Goal: Task Accomplishment & Management: Complete application form

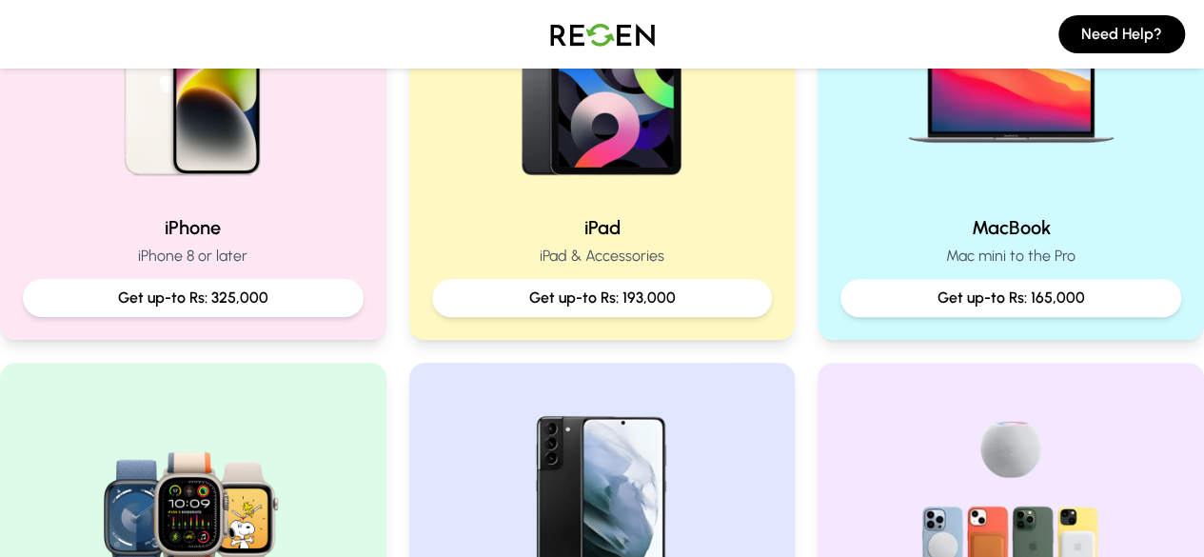
scroll to position [547, 0]
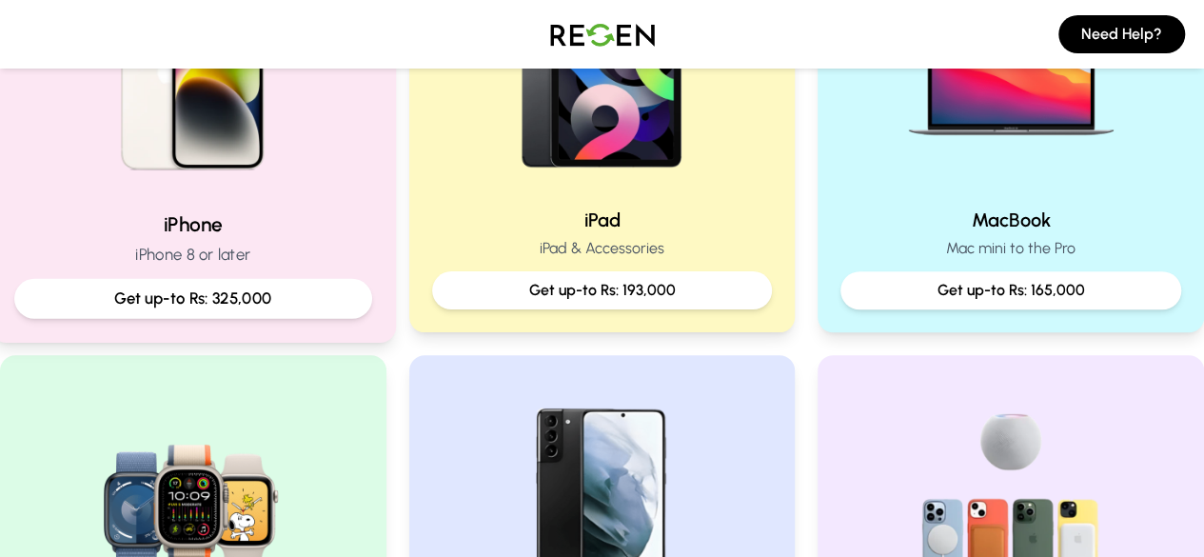
click at [200, 287] on p "Get up-to Rs: 325,000" at bounding box center [192, 298] width 325 height 24
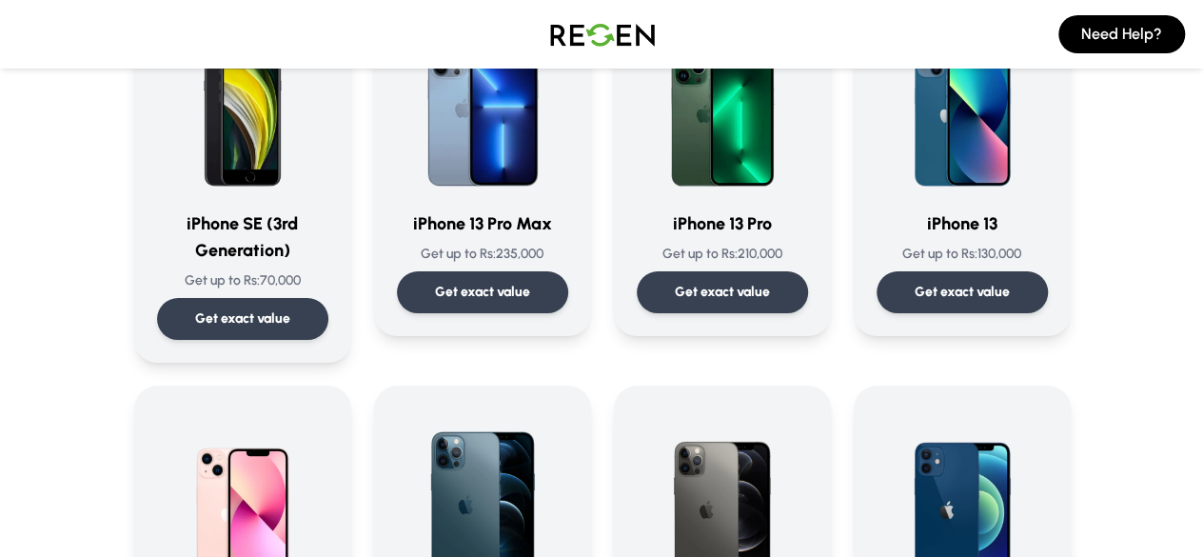
scroll to position [969, 0]
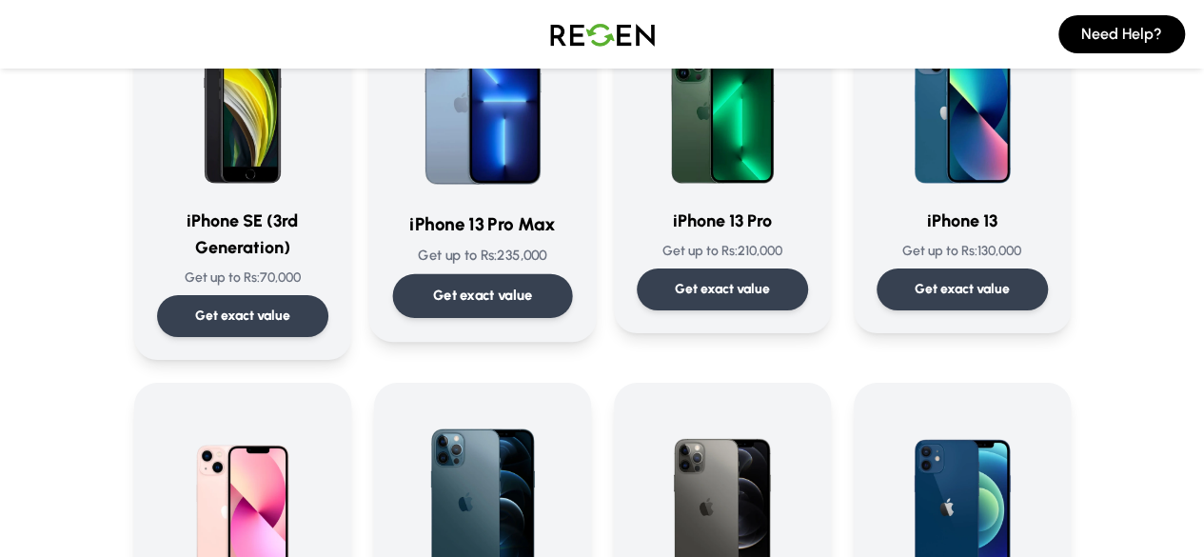
click at [477, 307] on div "Get exact value" at bounding box center [482, 296] width 180 height 44
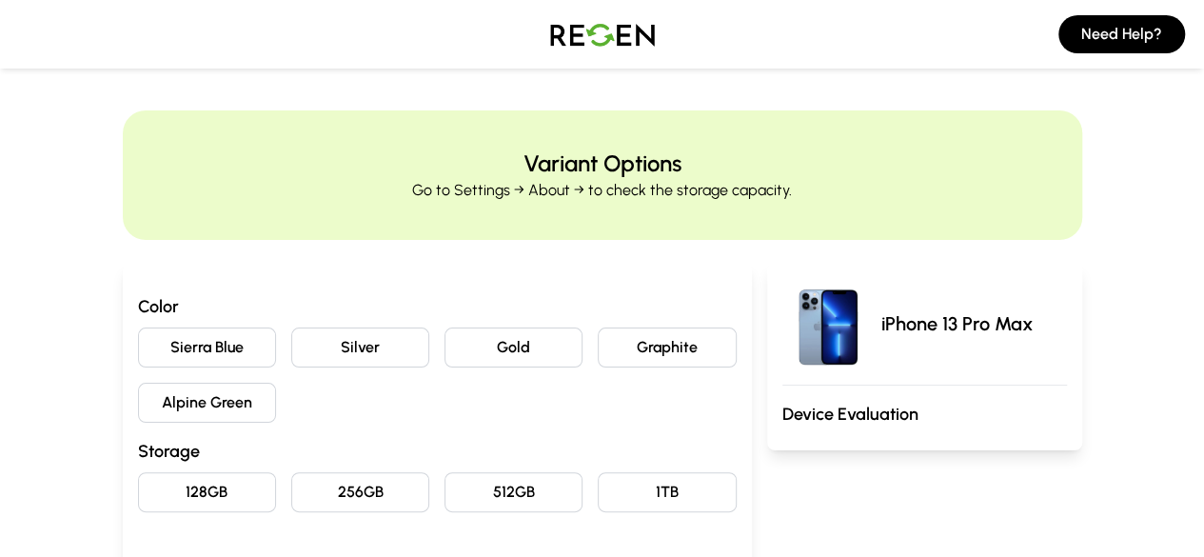
click at [645, 341] on button "Graphite" at bounding box center [667, 347] width 138 height 40
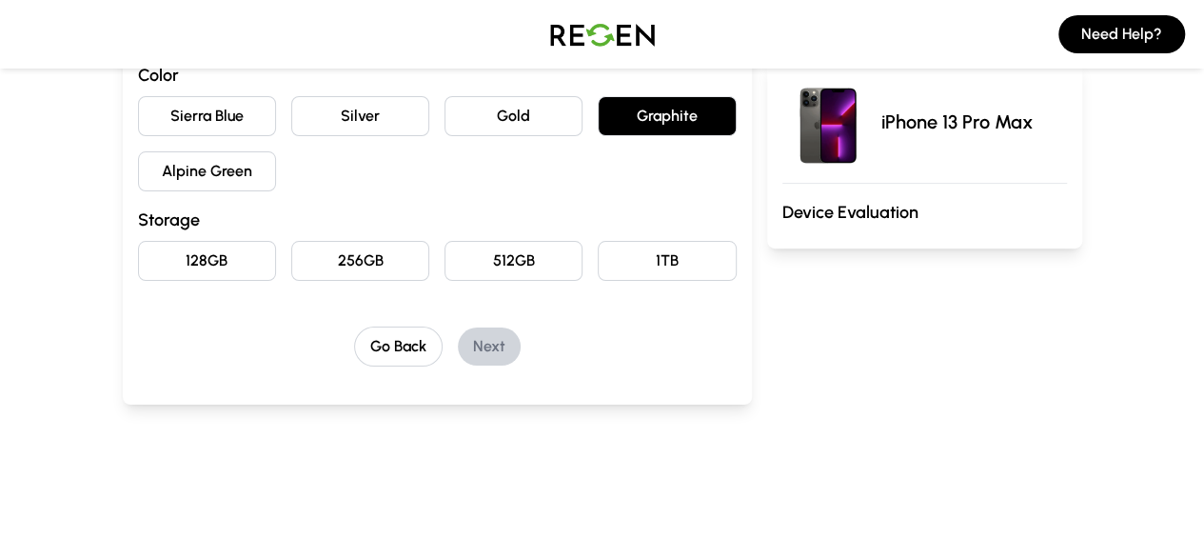
scroll to position [282, 0]
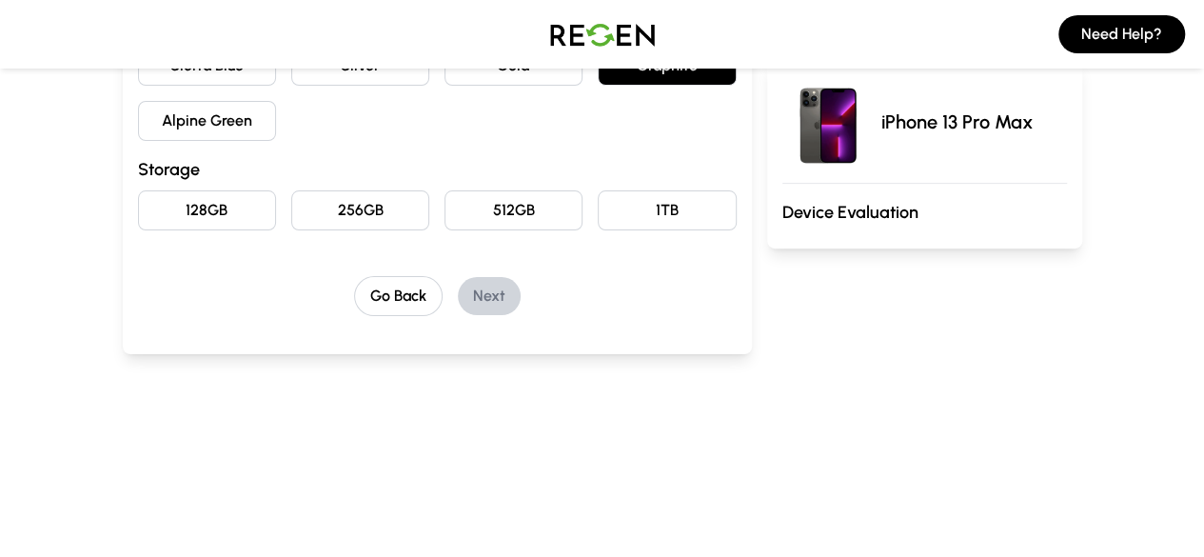
click at [320, 203] on button "256GB" at bounding box center [360, 210] width 138 height 40
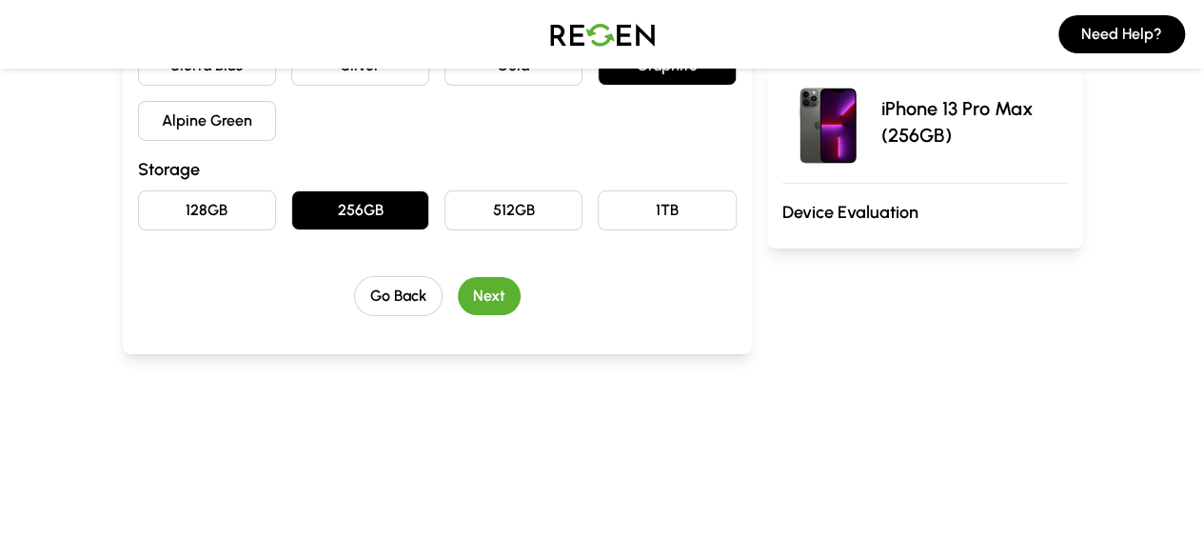
click at [461, 292] on button "Next" at bounding box center [489, 296] width 63 height 38
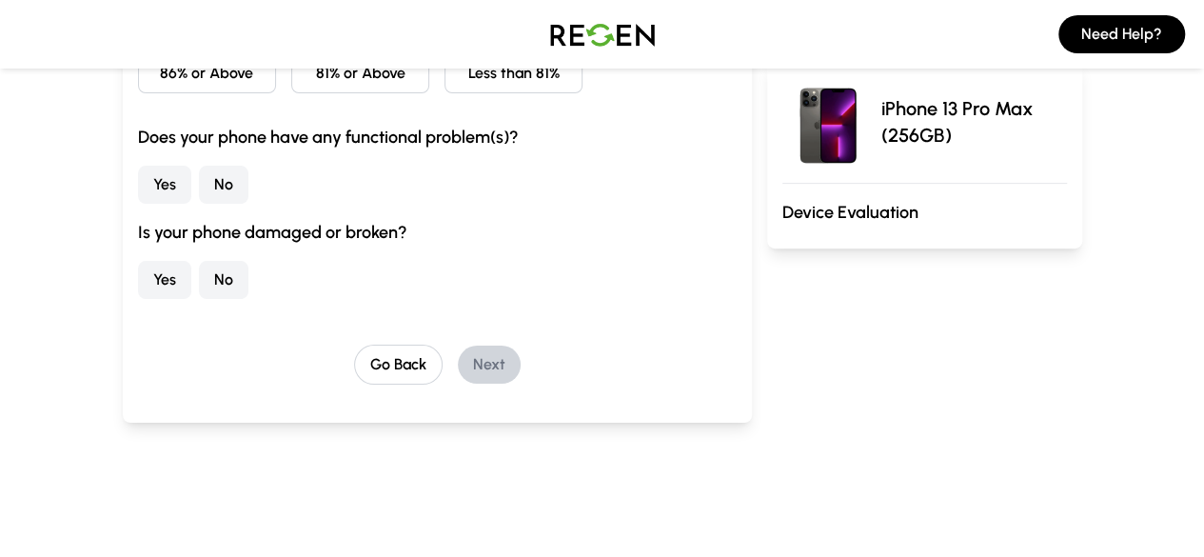
click at [199, 183] on button "No" at bounding box center [223, 185] width 49 height 38
click at [199, 279] on button "No" at bounding box center [223, 280] width 49 height 38
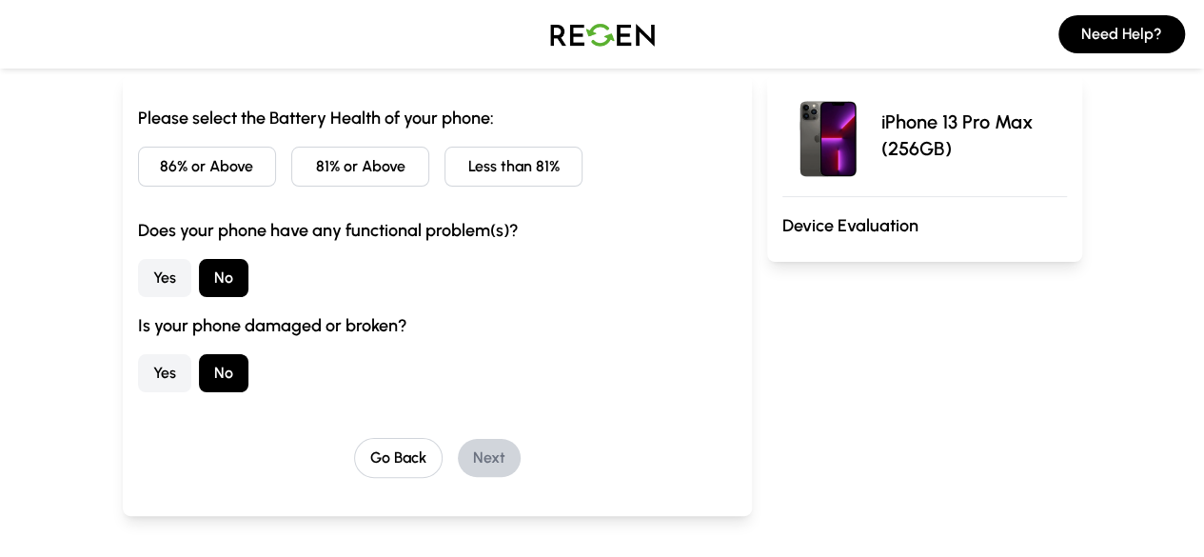
click at [138, 169] on button "86% or Above" at bounding box center [207, 167] width 138 height 40
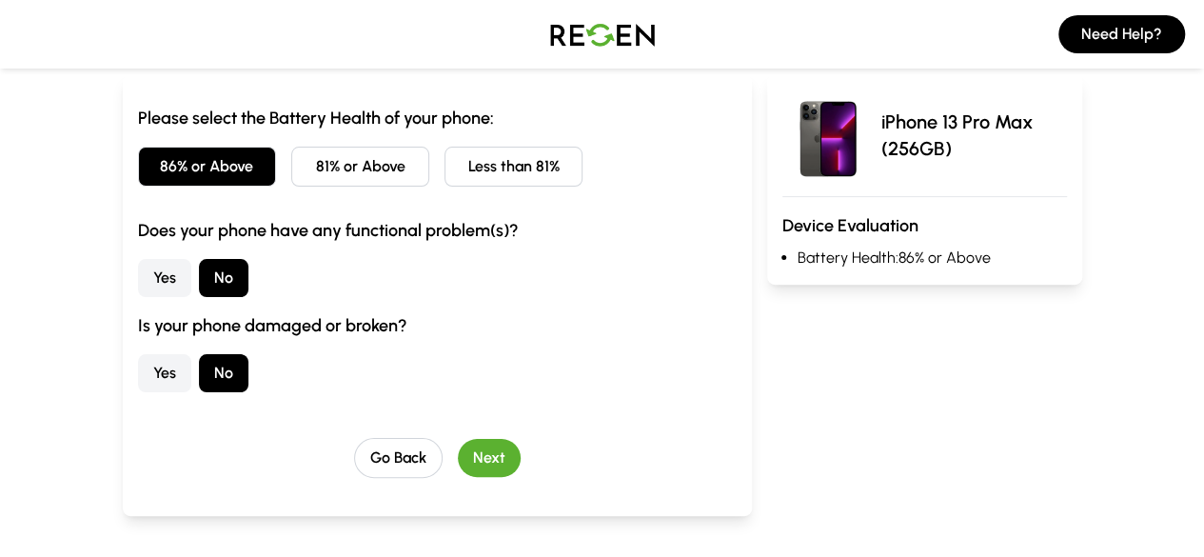
click at [466, 455] on button "Next" at bounding box center [489, 458] width 63 height 38
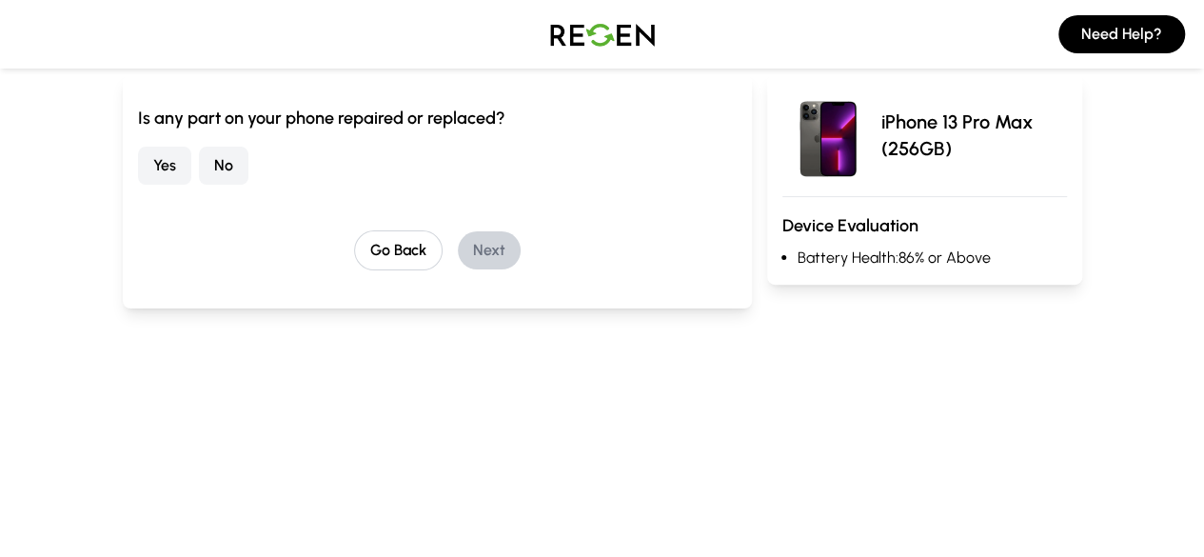
click at [199, 180] on button "No" at bounding box center [223, 166] width 49 height 38
click at [458, 254] on button "Next" at bounding box center [489, 250] width 63 height 38
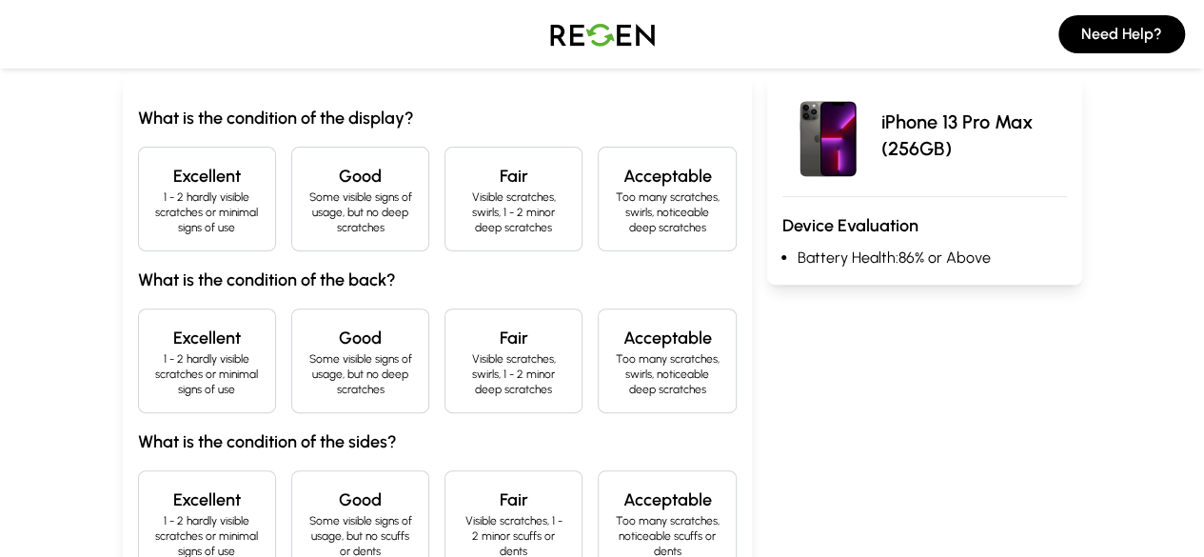
click at [154, 185] on h4 "Excellent" at bounding box center [207, 176] width 106 height 27
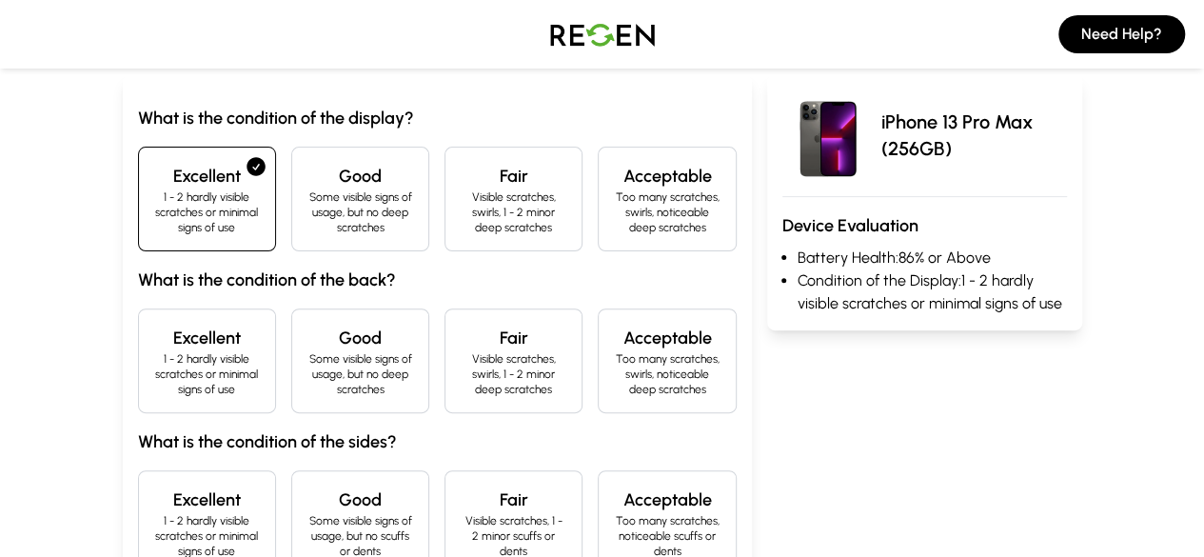
click at [138, 308] on div "Excellent 1 - 2 hardly visible scratches or minimal signs of use" at bounding box center [207, 360] width 138 height 105
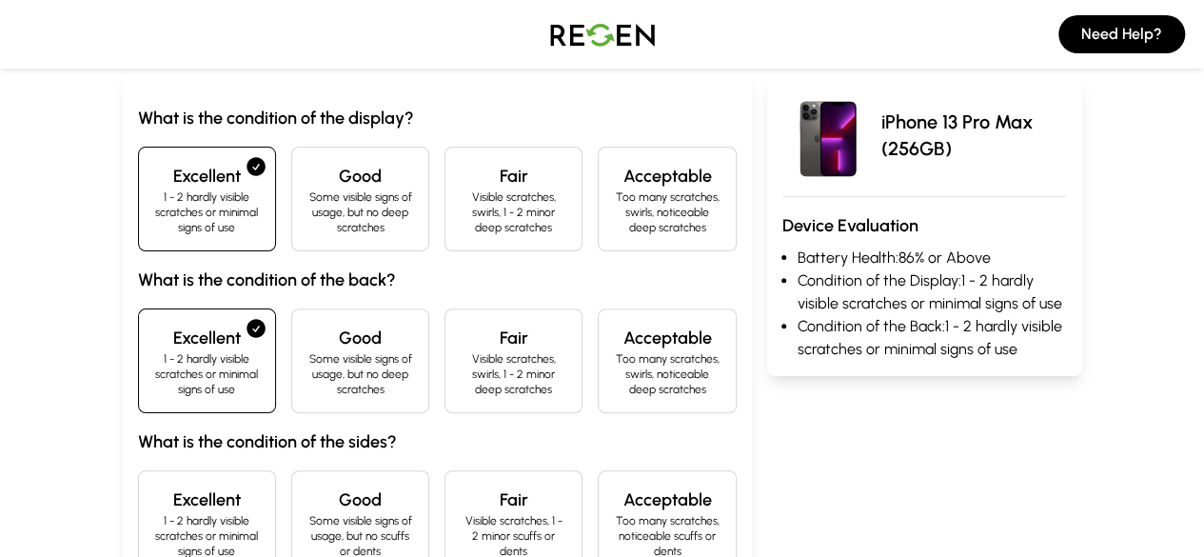
click at [154, 486] on h4 "Excellent" at bounding box center [207, 499] width 106 height 27
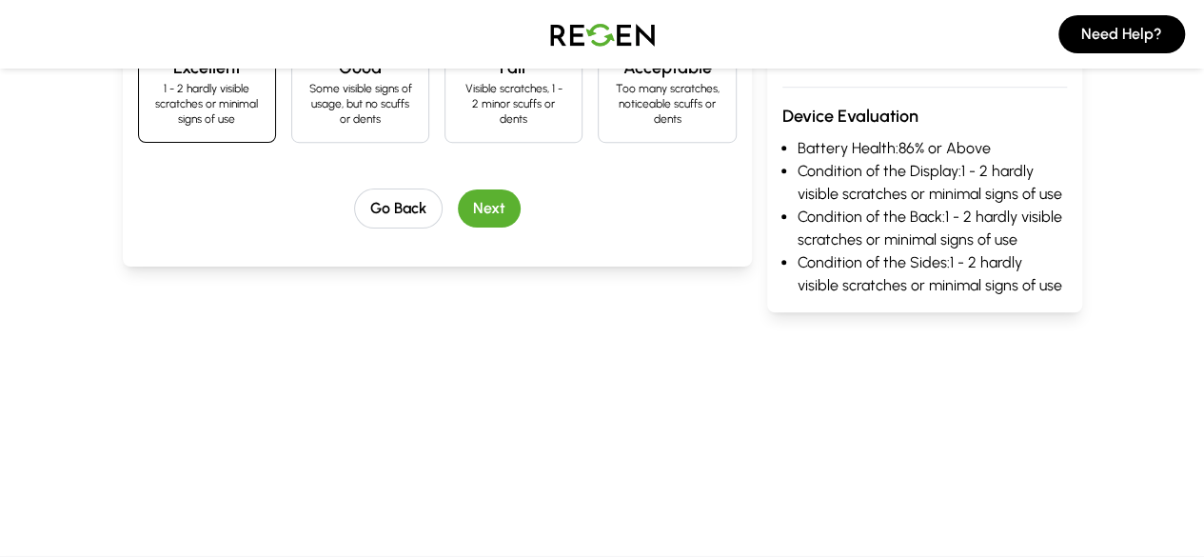
scroll to position [621, 0]
click at [458, 188] on button "Next" at bounding box center [489, 207] width 63 height 38
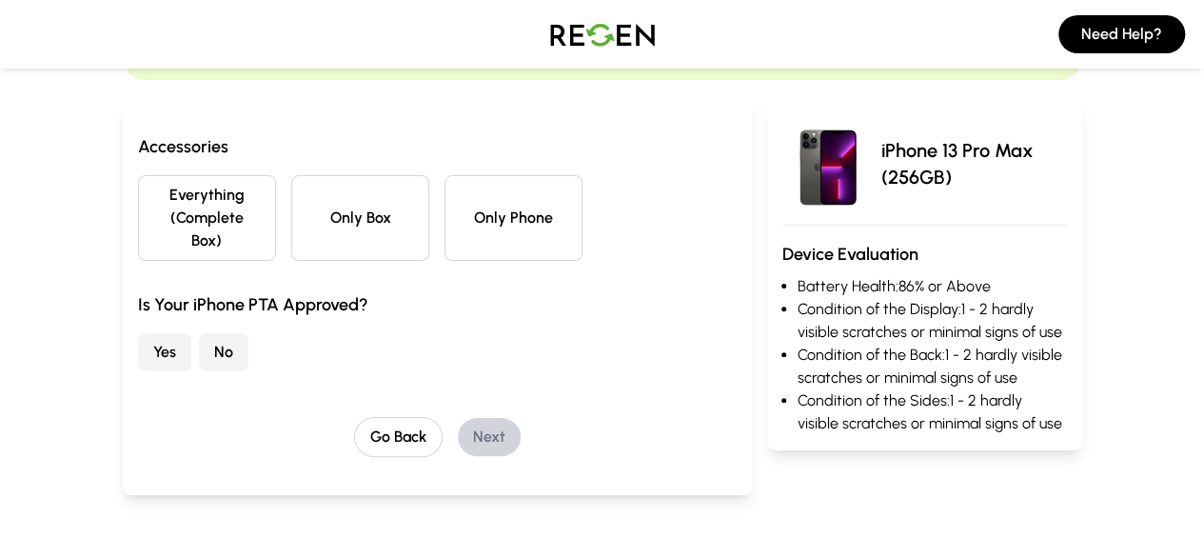
scroll to position [161, 0]
click at [496, 179] on button "Only Phone" at bounding box center [513, 217] width 138 height 86
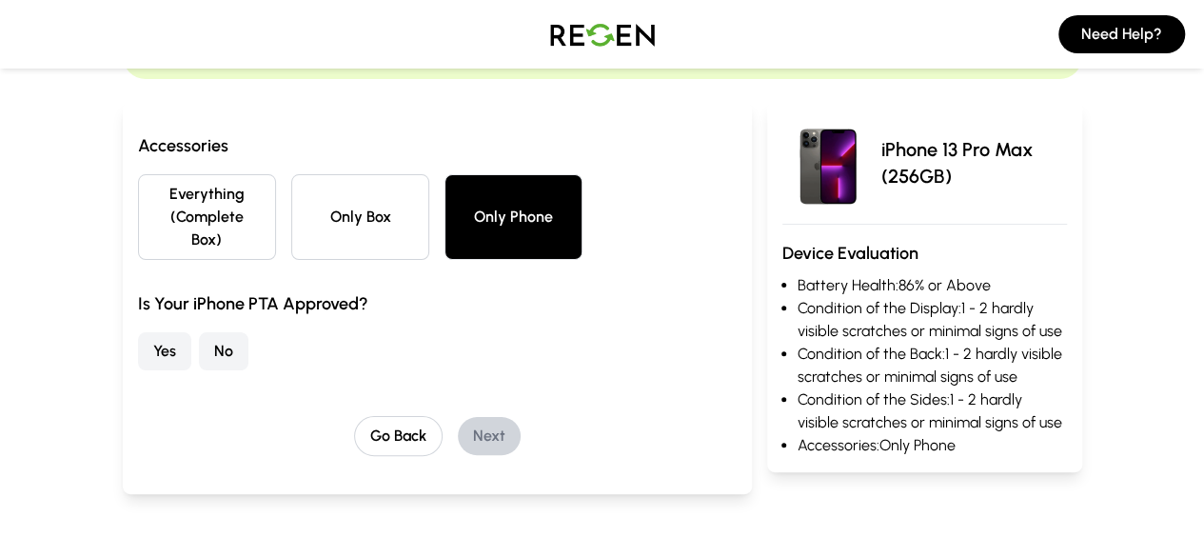
click at [138, 332] on button "Yes" at bounding box center [164, 351] width 53 height 38
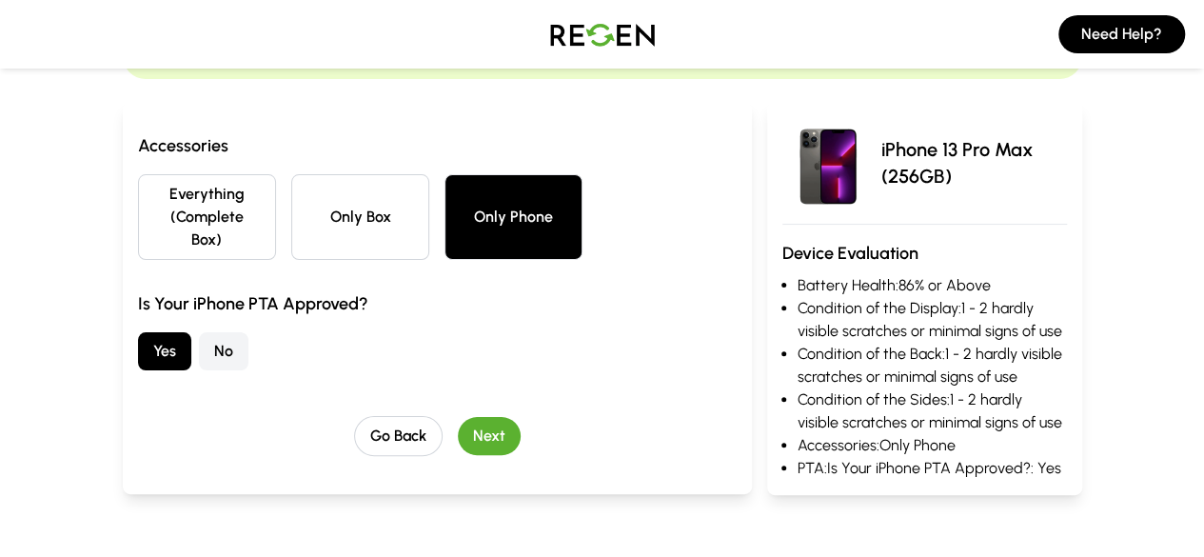
click at [458, 417] on button "Next" at bounding box center [489, 436] width 63 height 38
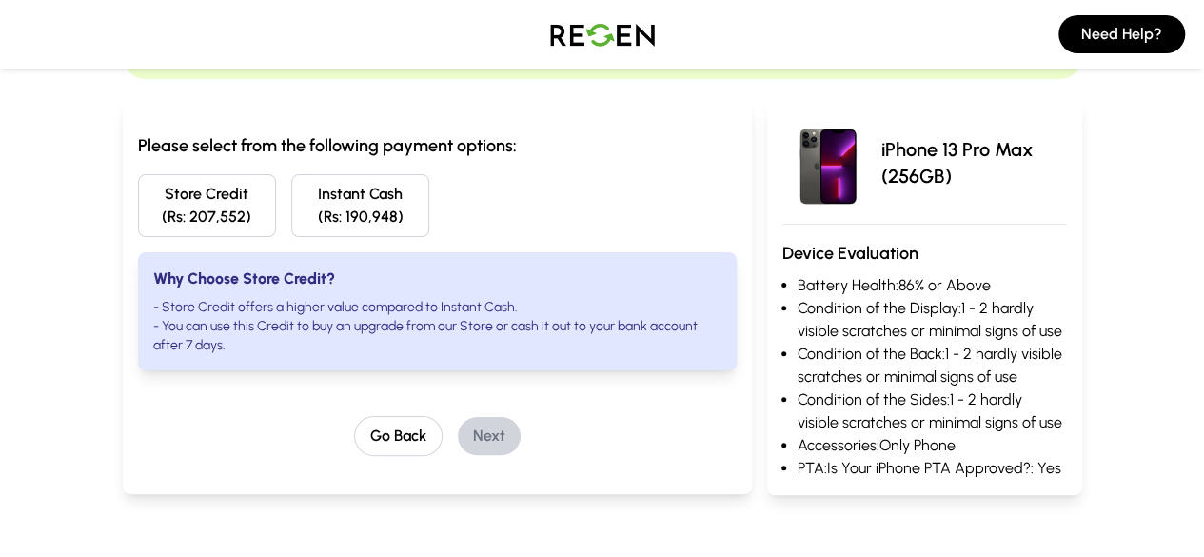
click at [162, 193] on button "Store Credit (Rs: 207,552)" at bounding box center [207, 205] width 138 height 63
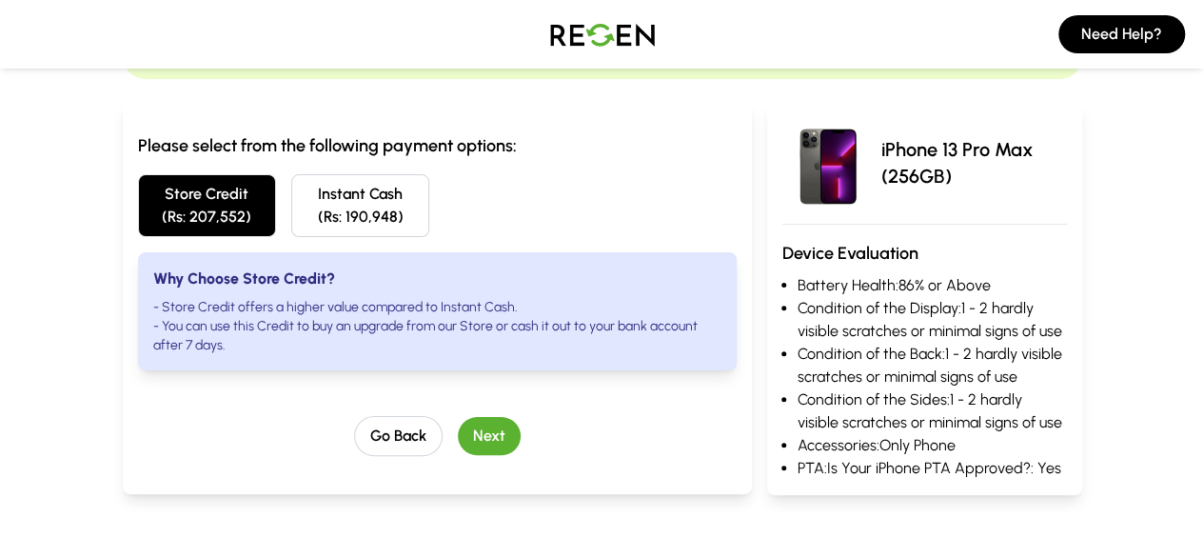
click at [458, 417] on button "Next" at bounding box center [489, 436] width 63 height 38
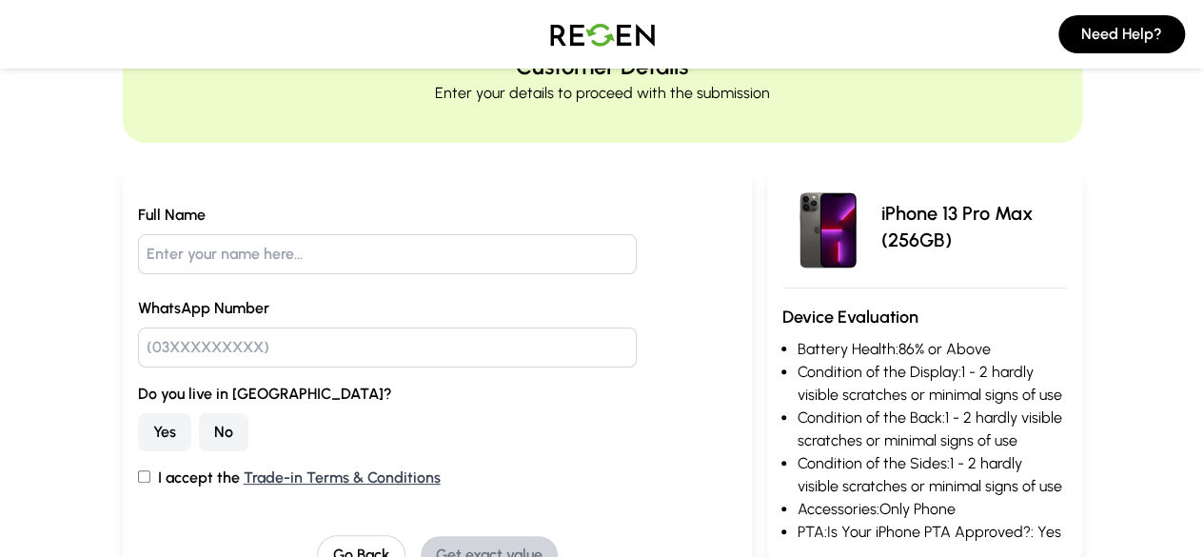
scroll to position [0, 0]
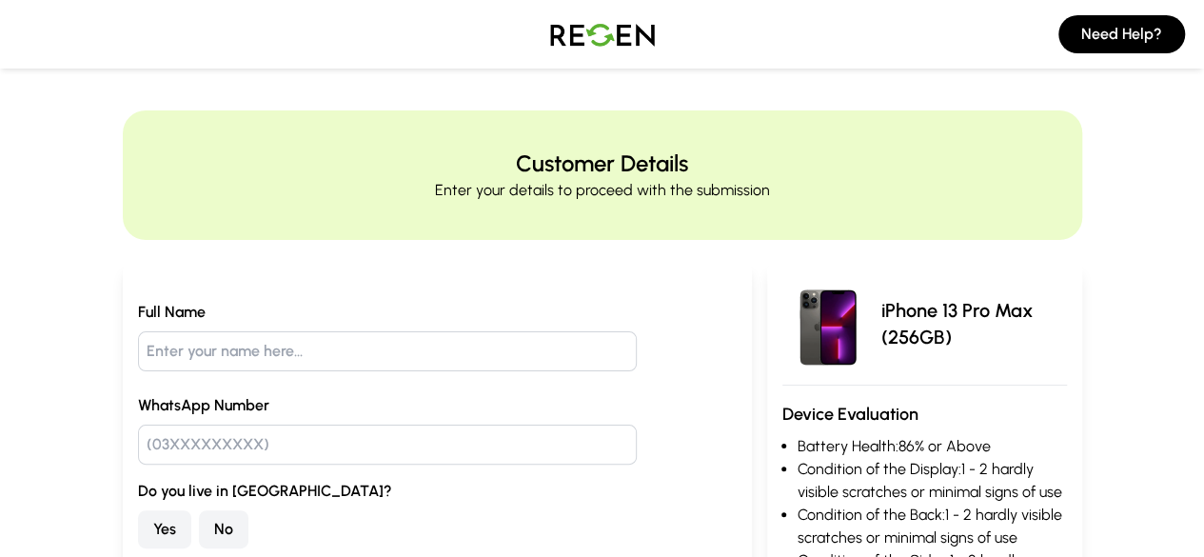
click at [371, 349] on input "text" at bounding box center [387, 351] width 499 height 40
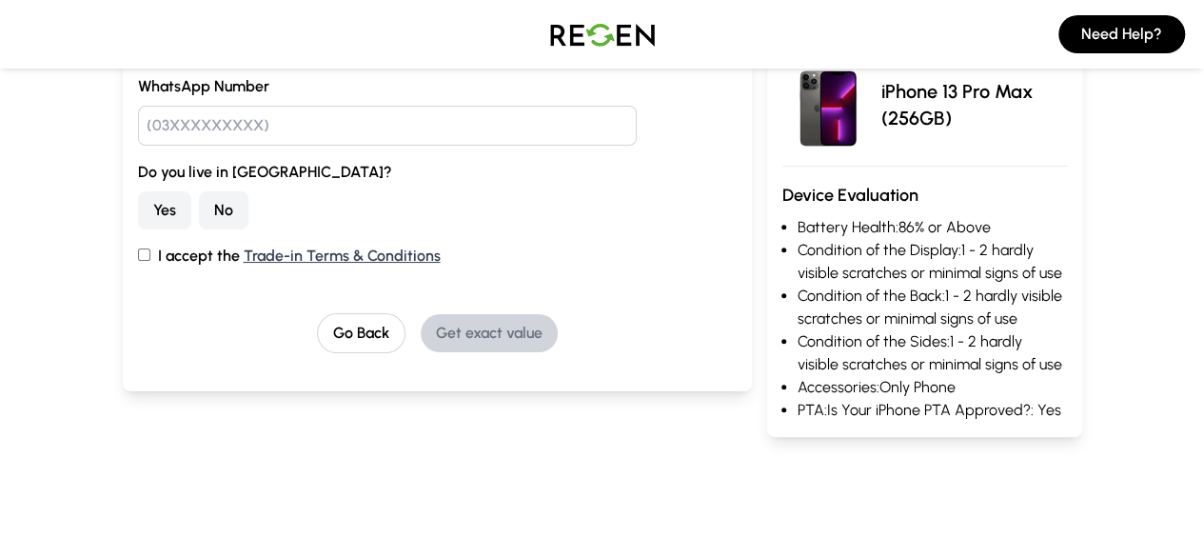
scroll to position [320, 0]
type input "[PERSON_NAME]"
click at [210, 118] on input "text" at bounding box center [387, 125] width 499 height 40
type input "03000033399"
click at [199, 206] on button "No" at bounding box center [223, 209] width 49 height 38
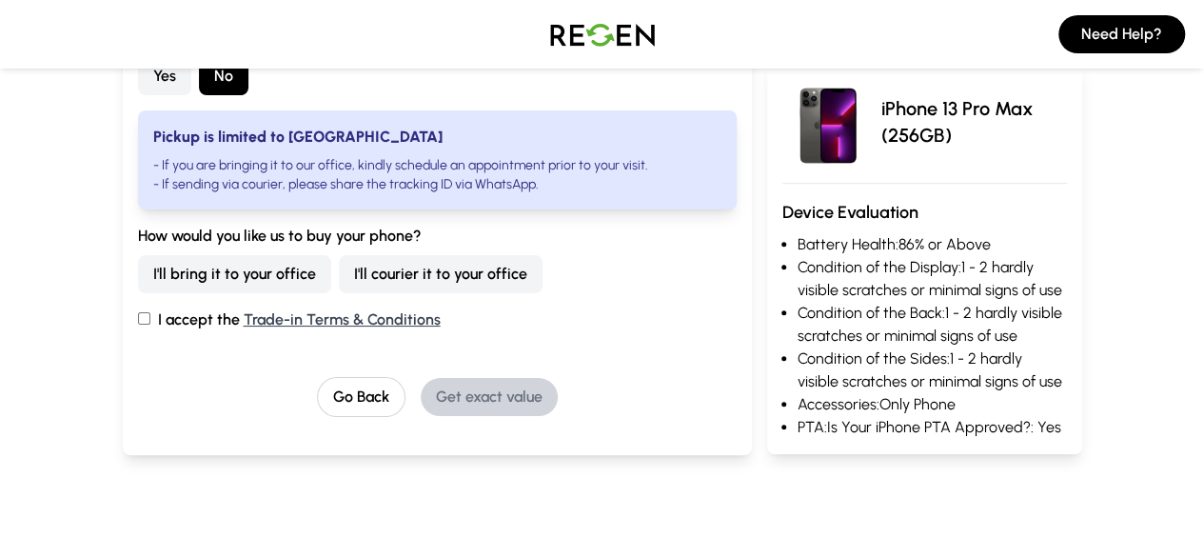
scroll to position [454, 0]
click at [148, 262] on button "I'll bring it to your office" at bounding box center [234, 273] width 193 height 38
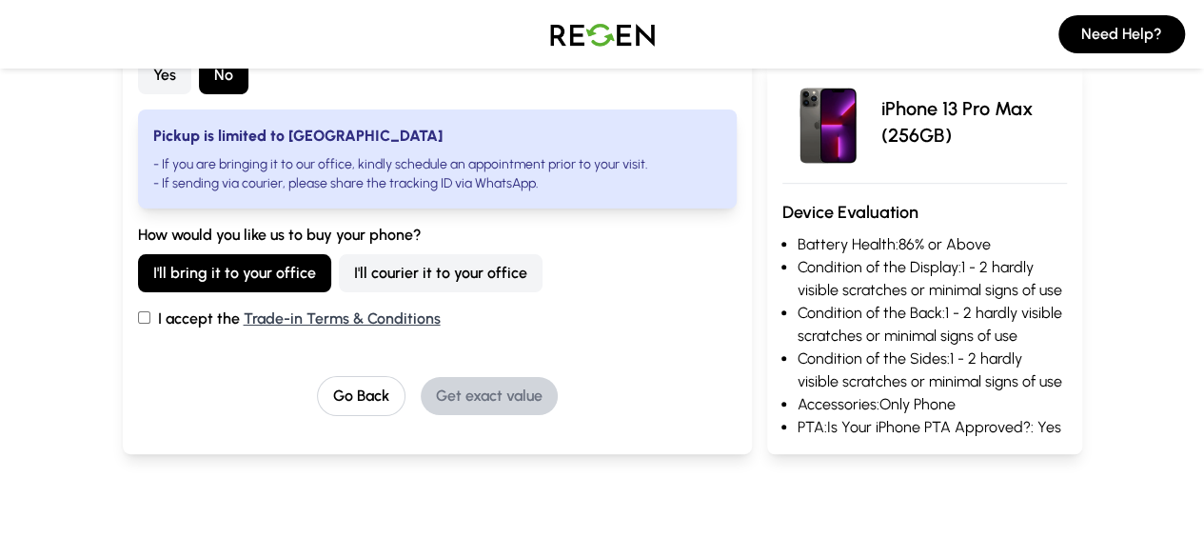
click at [138, 311] on input "I accept the Trade-in Terms & Conditions" at bounding box center [144, 317] width 12 height 12
checkbox input "true"
click at [431, 378] on button "Get exact value" at bounding box center [489, 396] width 137 height 38
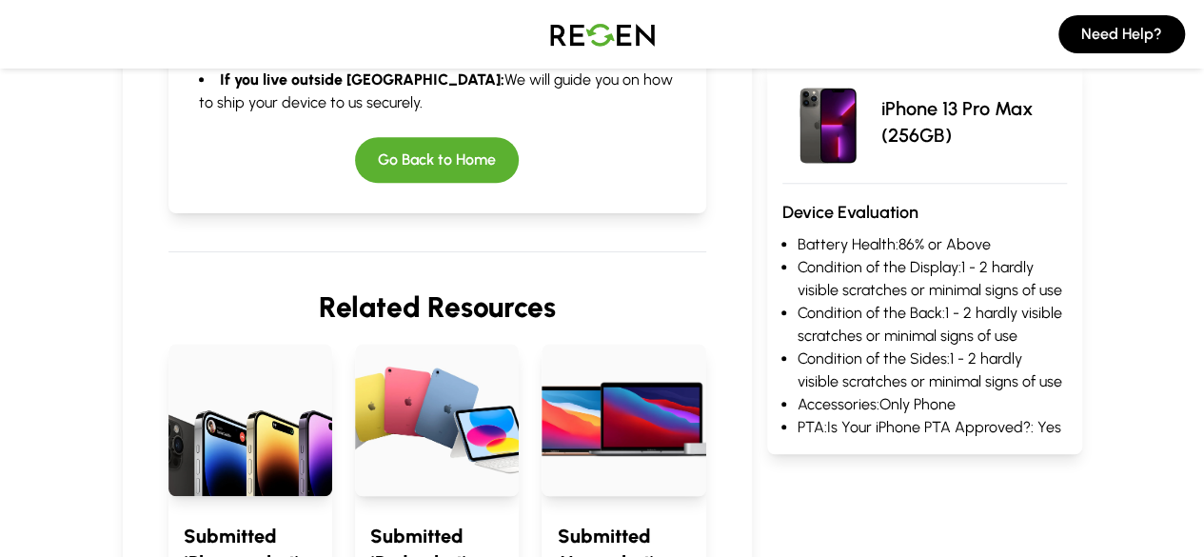
scroll to position [701, 0]
